Goal: Task Accomplishment & Management: Complete application form

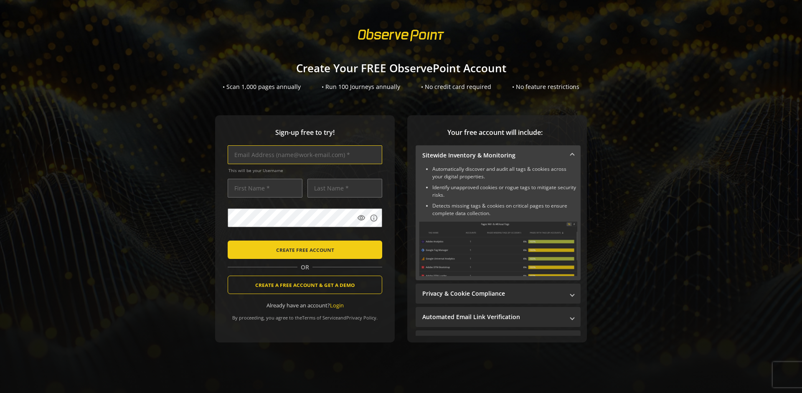
click at [303, 155] on input "text" at bounding box center [305, 154] width 155 height 19
type input "[EMAIL_ADDRESS][DOMAIN_NAME]"
click at [263, 188] on input "text" at bounding box center [265, 188] width 75 height 19
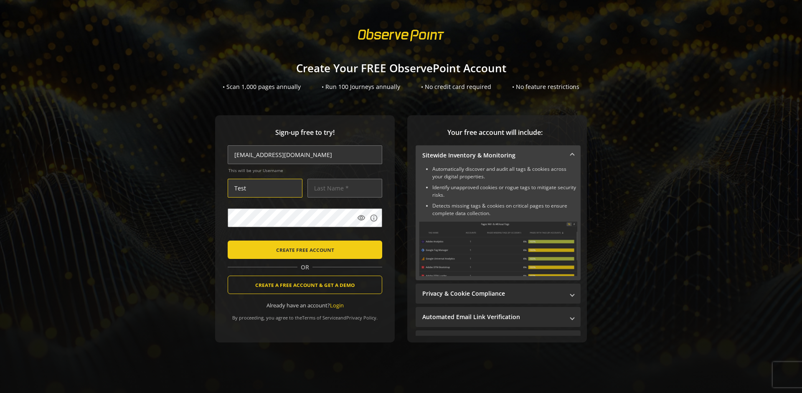
type input "Test"
click at [343, 188] on input "text" at bounding box center [345, 188] width 75 height 19
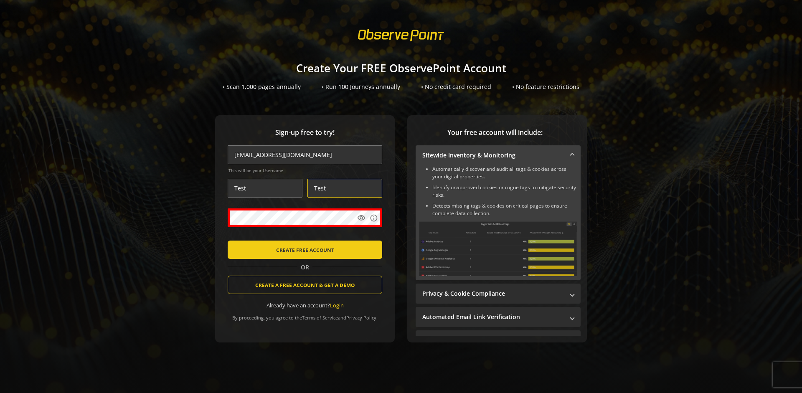
type input "Test"
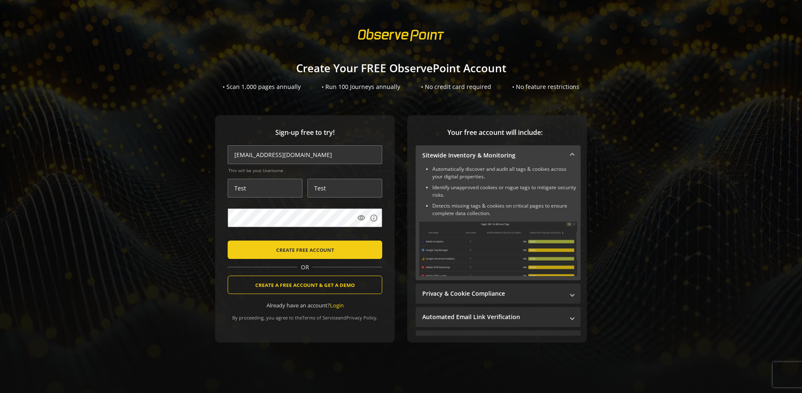
click at [412, 236] on body "Loading... Create Your FREE ObservePoint Account • Scan 1,000 pages annually • …" at bounding box center [401, 196] width 802 height 393
click at [303, 249] on span "CREATE FREE ACCOUNT" at bounding box center [305, 249] width 58 height 15
